Goal: Complete application form: Complete application form

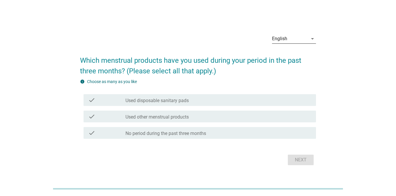
click at [310, 41] on icon "arrow_drop_down" at bounding box center [312, 38] width 7 height 7
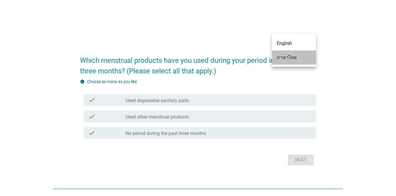
click at [299, 58] on div "ภาษาไทย" at bounding box center [294, 57] width 35 height 7
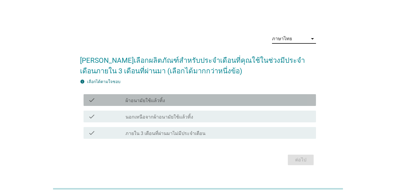
click at [211, 104] on div "check check_box_outline_blank ผ้าอนามัยใช้แล้วทิ้ง" at bounding box center [200, 100] width 233 height 12
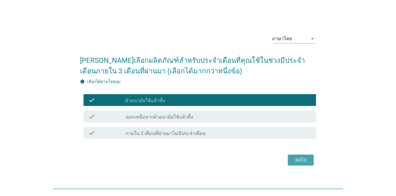
click at [289, 156] on button "ต่อไป" at bounding box center [301, 160] width 26 height 11
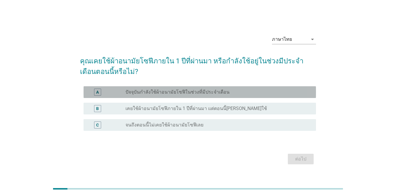
click at [162, 94] on label "ปัจจุบันกำลังใช้ผ้าอนามัยโซฟีในช่วงที่มีประจำเดือน" at bounding box center [178, 92] width 104 height 6
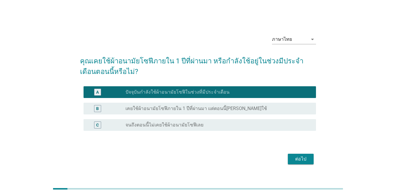
click at [306, 159] on div "ต่อไป" at bounding box center [301, 159] width 16 height 7
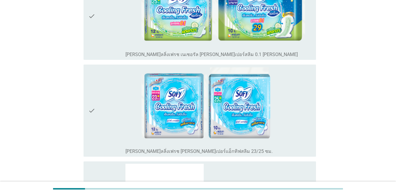
scroll to position [205, 0]
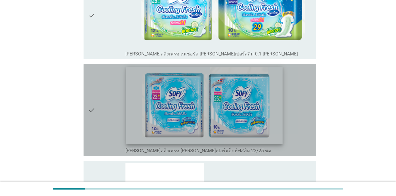
click at [220, 126] on img at bounding box center [204, 106] width 156 height 78
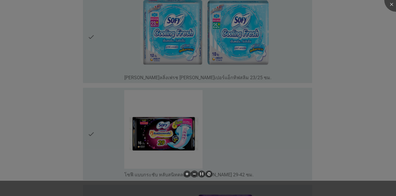
scroll to position [323, 0]
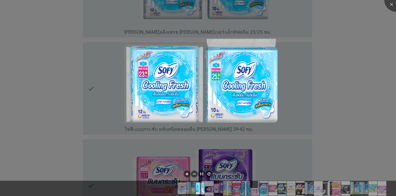
click at [352, 96] on div at bounding box center [198, 98] width 396 height 196
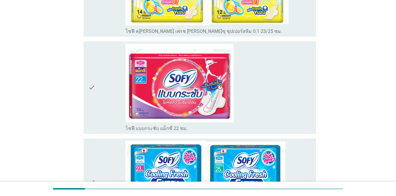
scroll to position [616, 0]
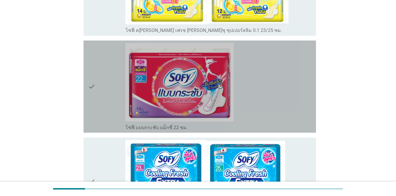
click at [92, 89] on icon "check" at bounding box center [91, 86] width 7 height 87
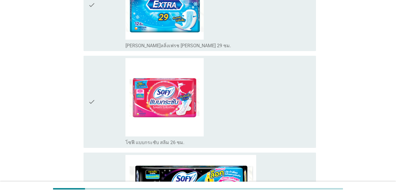
scroll to position [998, 0]
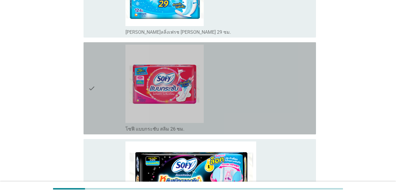
click at [90, 88] on icon "check" at bounding box center [91, 88] width 7 height 87
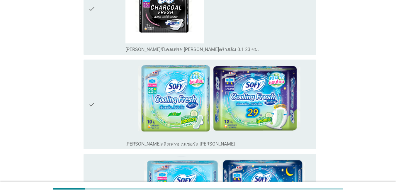
scroll to position [1761, 0]
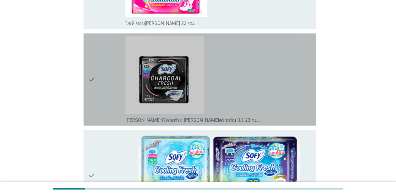
click at [89, 79] on icon "check" at bounding box center [91, 79] width 7 height 87
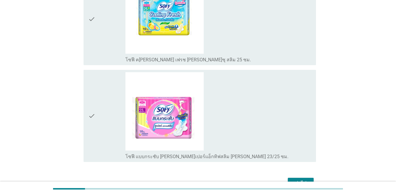
scroll to position [2139, 0]
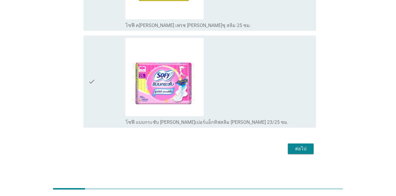
click at [301, 149] on div "ต่อไป" at bounding box center [301, 148] width 16 height 7
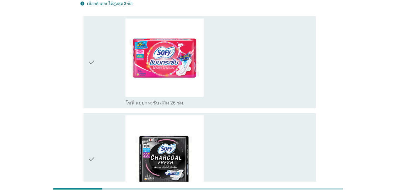
scroll to position [71, 0]
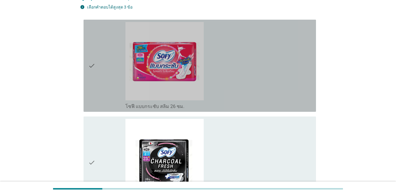
click at [92, 54] on icon "check" at bounding box center [91, 65] width 7 height 87
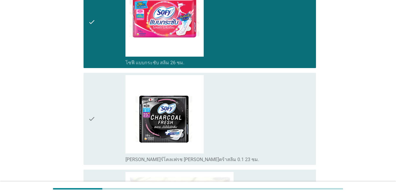
scroll to position [218, 0]
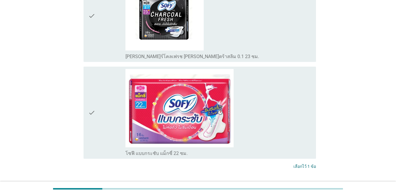
click at [299, 185] on div "ต่อไป" at bounding box center [301, 188] width 16 height 7
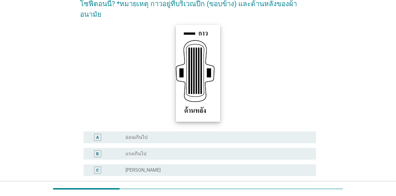
scroll to position [109, 0]
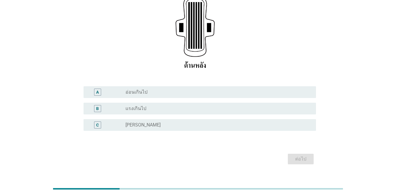
click at [152, 119] on div "C radio_button_unchecked [PERSON_NAME]" at bounding box center [200, 125] width 233 height 12
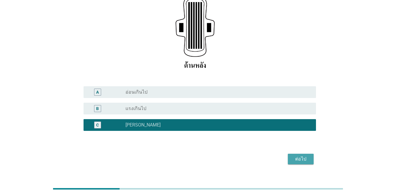
click at [299, 154] on button "ต่อไป" at bounding box center [301, 159] width 26 height 11
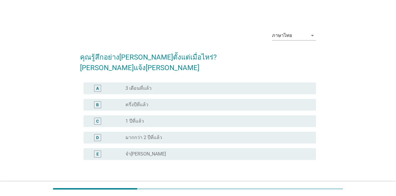
click at [140, 135] on label "มากกว่า 2 ปีที่แล้ว" at bounding box center [144, 138] width 37 height 6
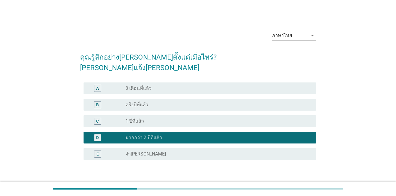
click at [292, 183] on button "ต่อไป" at bounding box center [301, 188] width 26 height 11
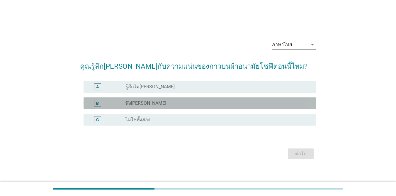
click at [137, 102] on label "พึง[PERSON_NAME]" at bounding box center [146, 103] width 41 height 6
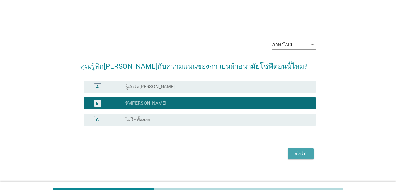
click at [291, 151] on button "ต่อไป" at bounding box center [301, 153] width 26 height 11
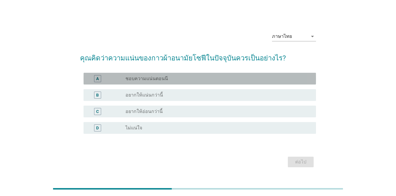
click at [156, 79] on label "ชอบความแน่นตอนนี" at bounding box center [147, 79] width 43 height 6
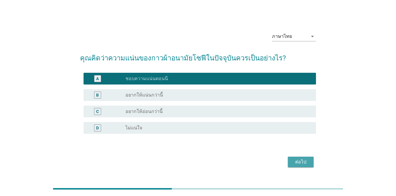
click at [293, 162] on div "ต่อไป" at bounding box center [301, 161] width 16 height 7
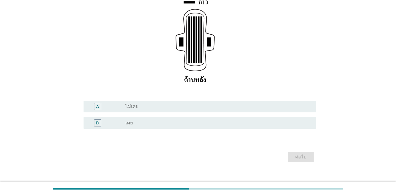
scroll to position [93, 0]
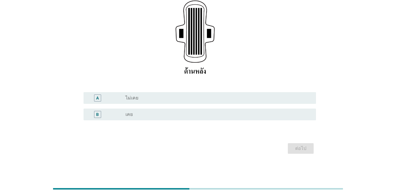
click at [158, 98] on div "radio_button_unchecked ไม่เคย" at bounding box center [216, 98] width 181 height 6
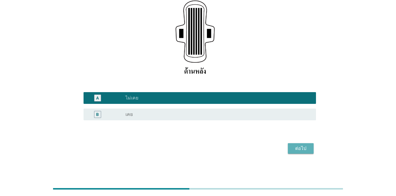
click at [298, 147] on div "ต่อไป" at bounding box center [301, 148] width 16 height 7
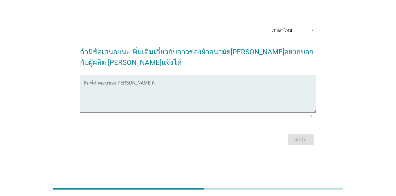
scroll to position [0, 0]
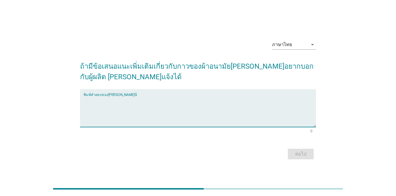
click at [146, 107] on textarea "พิมพ์คำตอบของคุณ ที่นี่" at bounding box center [200, 111] width 233 height 31
type textarea "อยากให้แผ่นซึมง่ายกว่านี้"
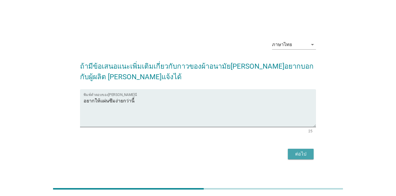
click at [304, 150] on button "ต่อไป" at bounding box center [301, 154] width 26 height 11
